Goal: Find specific page/section: Find specific page/section

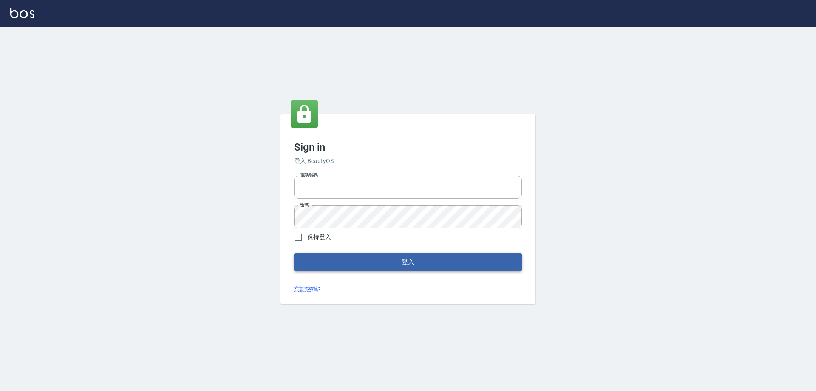
type input "0910673267"
click at [404, 265] on button "登入" at bounding box center [408, 262] width 228 height 18
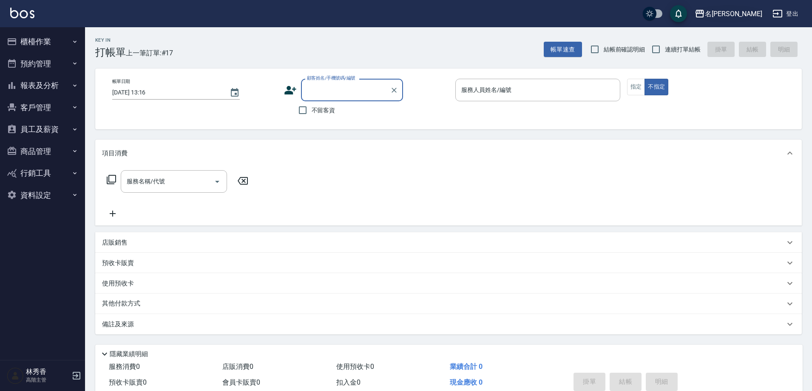
click at [746, 11] on div "名留林森" at bounding box center [733, 14] width 57 height 11
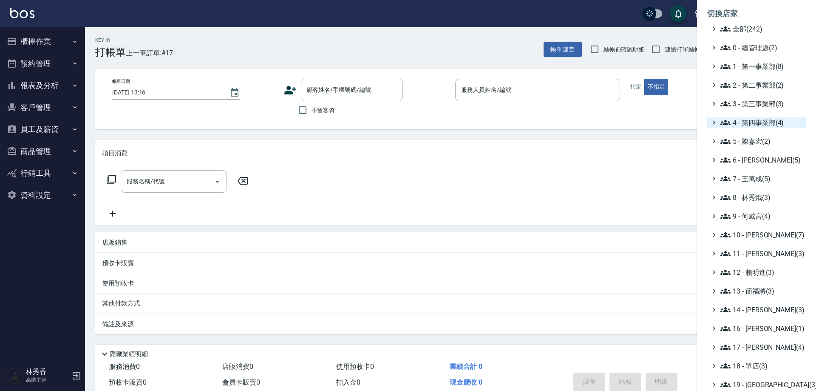
click at [749, 119] on span "4 - 第四事業部(4)" at bounding box center [762, 122] width 82 height 10
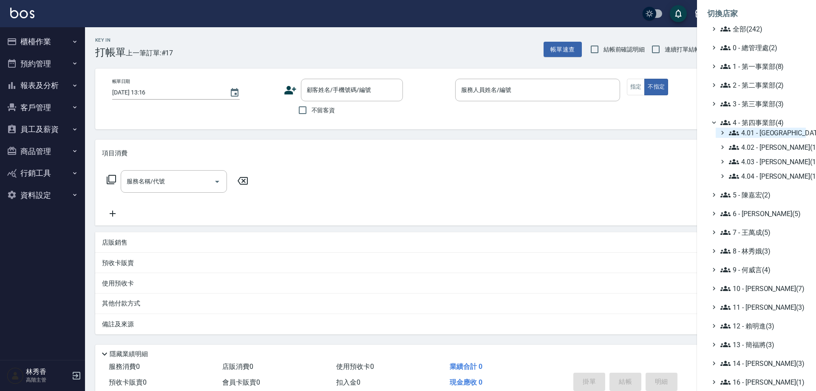
click at [765, 133] on span "4.01 - 中山區(3)" at bounding box center [766, 133] width 74 height 10
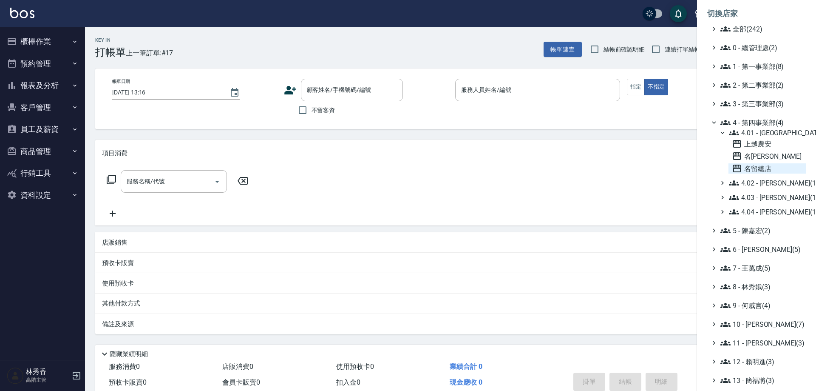
click at [761, 167] on span "名留總店" at bounding box center [767, 168] width 71 height 10
